Goal: Task Accomplishment & Management: Use online tool/utility

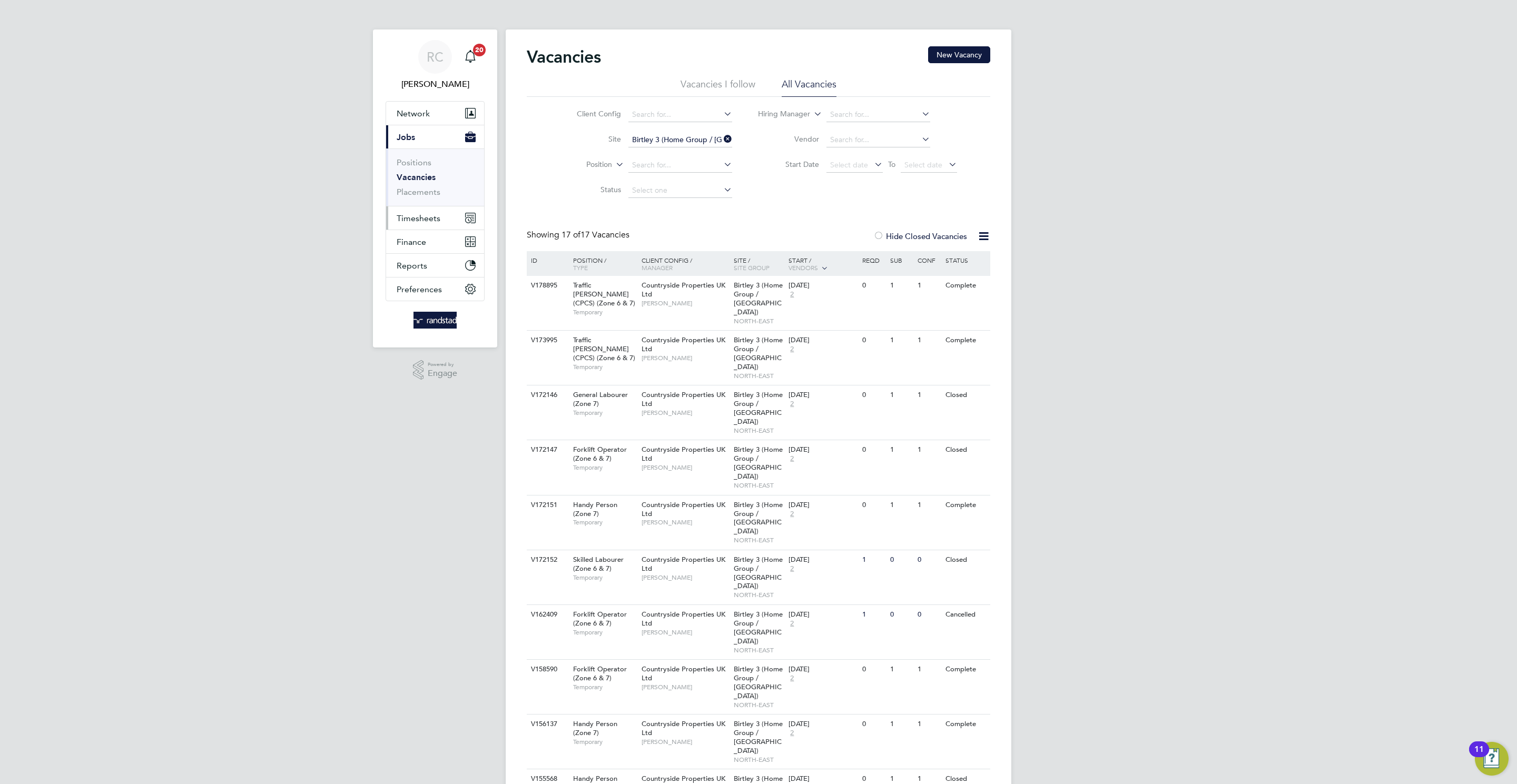
drag, startPoint x: 430, startPoint y: 222, endPoint x: 438, endPoint y: 220, distance: 8.2
click at [429, 222] on span "Timesheets" at bounding box center [419, 218] width 44 height 10
click at [415, 187] on link "Timesheets" at bounding box center [419, 186] width 44 height 10
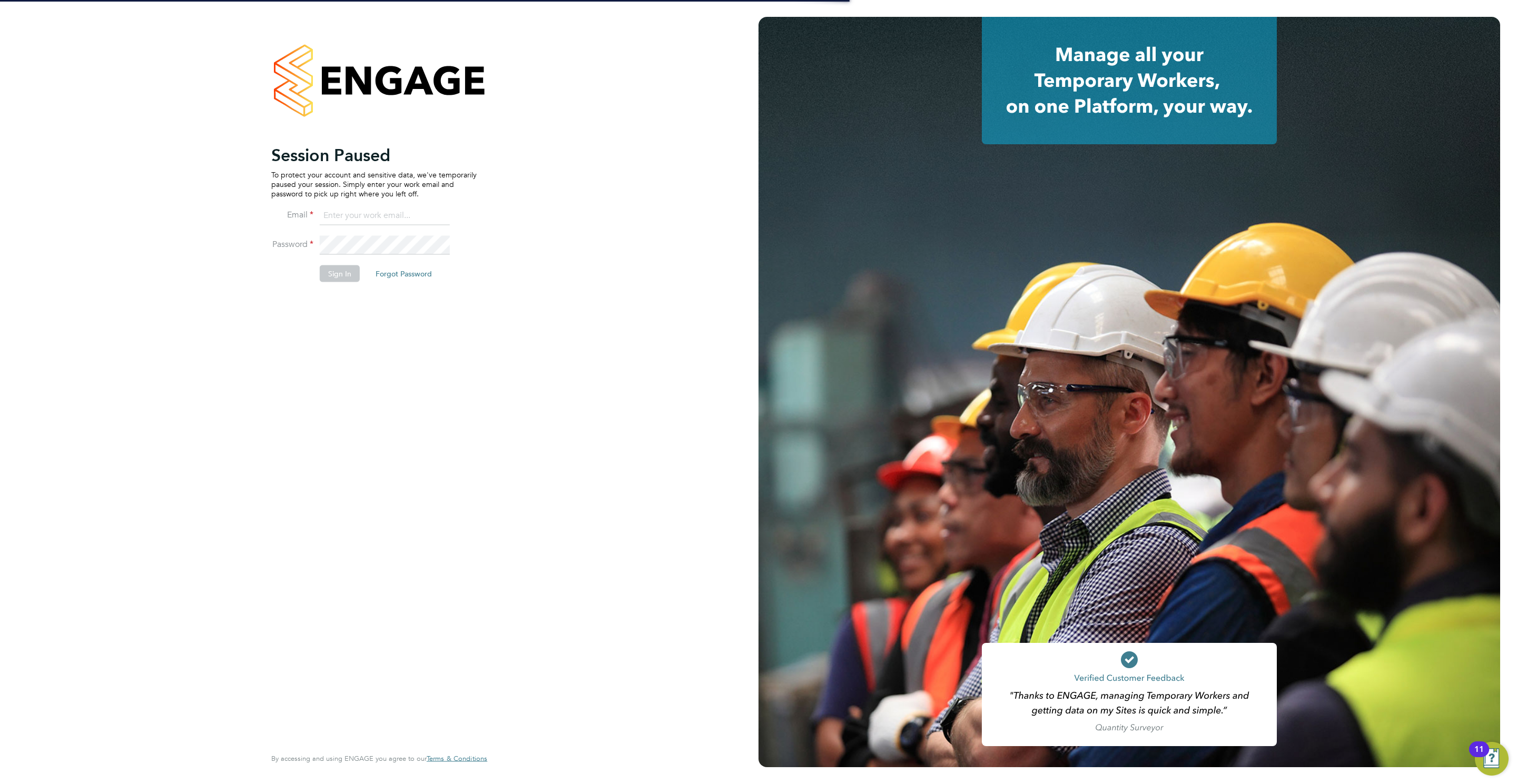
type input "[PERSON_NAME][EMAIL_ADDRESS][PERSON_NAME][DOMAIN_NAME]"
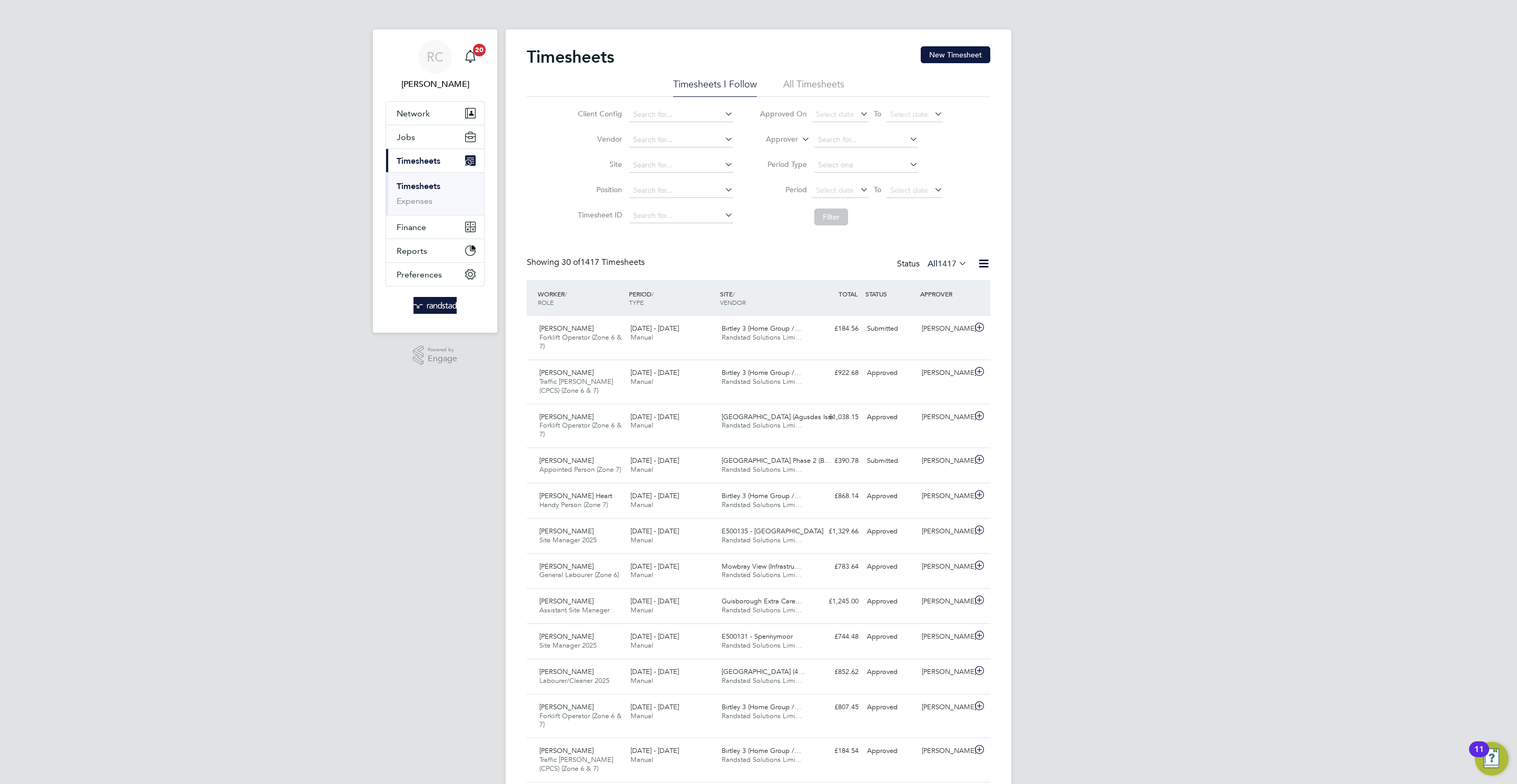
click at [405, 186] on link "Timesheets" at bounding box center [419, 186] width 44 height 10
click at [431, 191] on link "Timesheets" at bounding box center [419, 186] width 44 height 10
click at [1264, 178] on div "RC [PERSON_NAME] Notifications 20 Applications: Network Team Members Businesses…" at bounding box center [758, 760] width 1517 height 1520
